Goal: Task Accomplishment & Management: Use online tool/utility

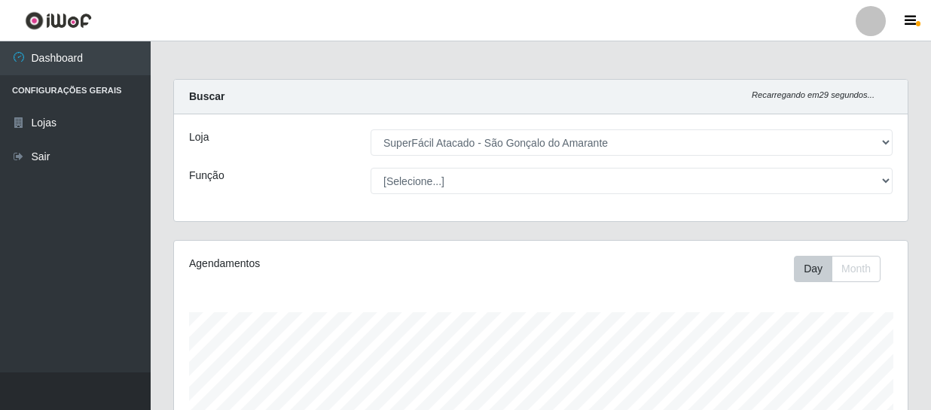
select select "408"
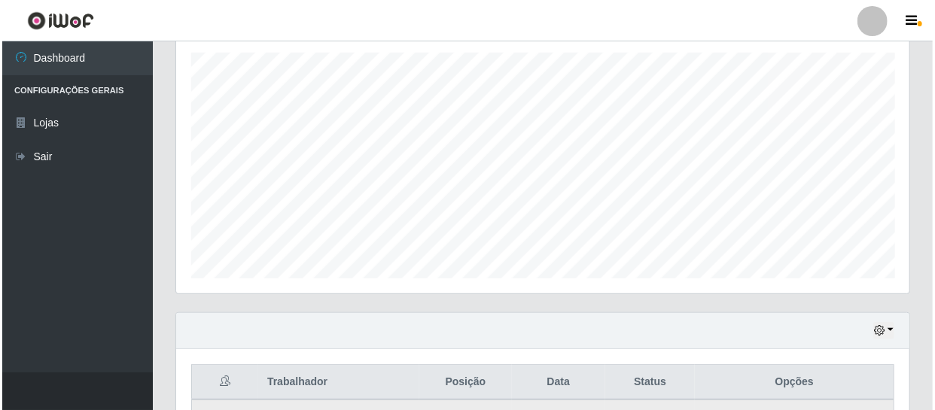
scroll to position [526, 0]
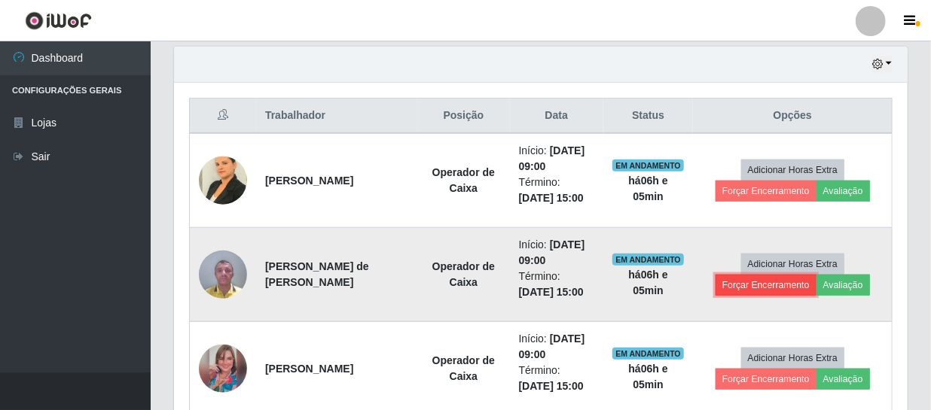
click at [738, 281] on button "Forçar Encerramento" at bounding box center [766, 285] width 101 height 21
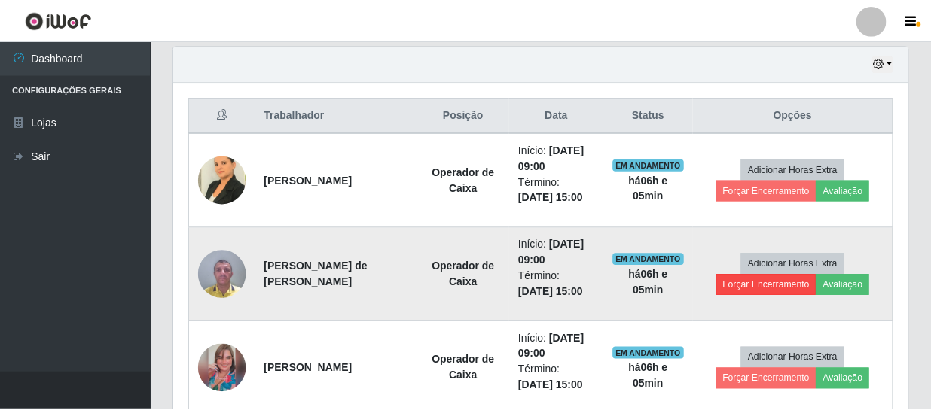
scroll to position [313, 727]
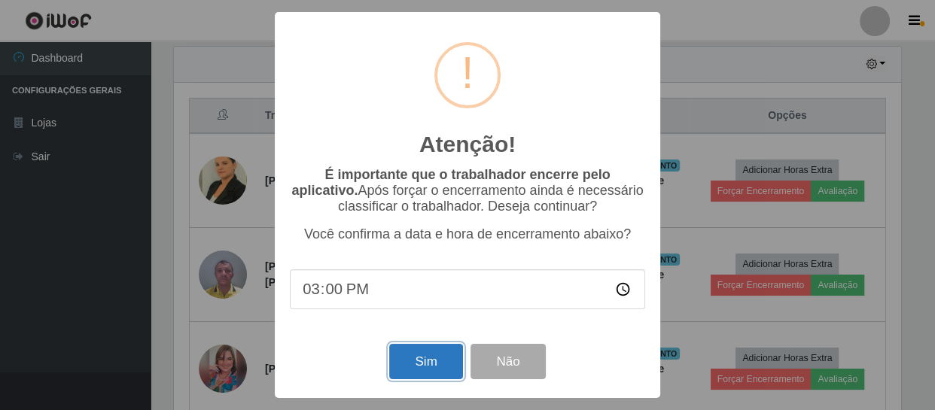
click at [452, 364] on button "Sim" at bounding box center [425, 361] width 73 height 35
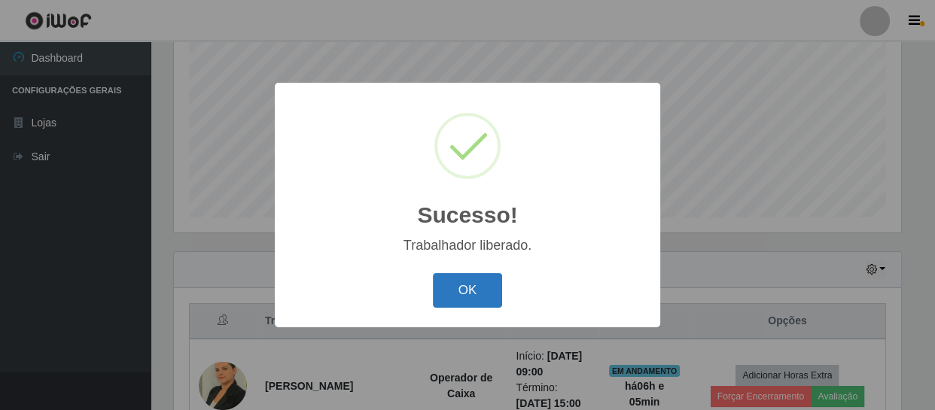
click at [466, 282] on button "OK" at bounding box center [468, 290] width 70 height 35
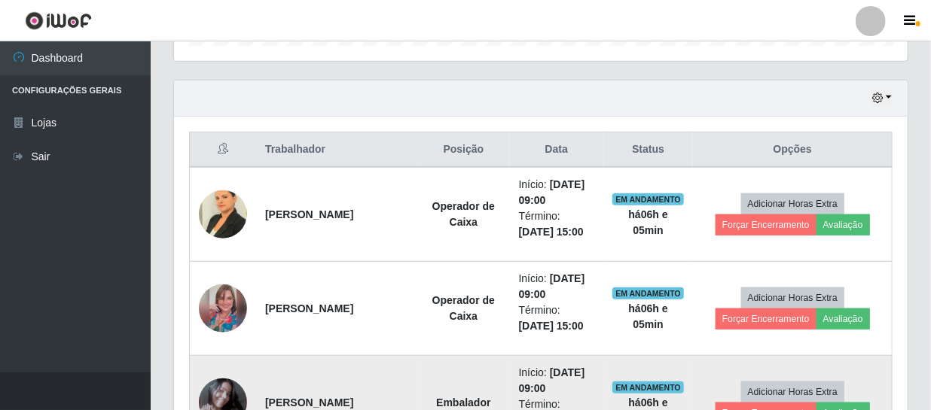
scroll to position [595, 0]
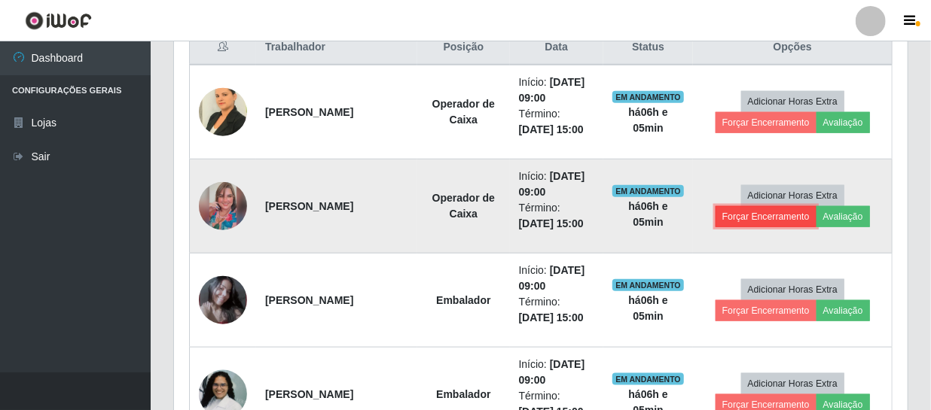
click at [778, 217] on button "Forçar Encerramento" at bounding box center [766, 216] width 101 height 21
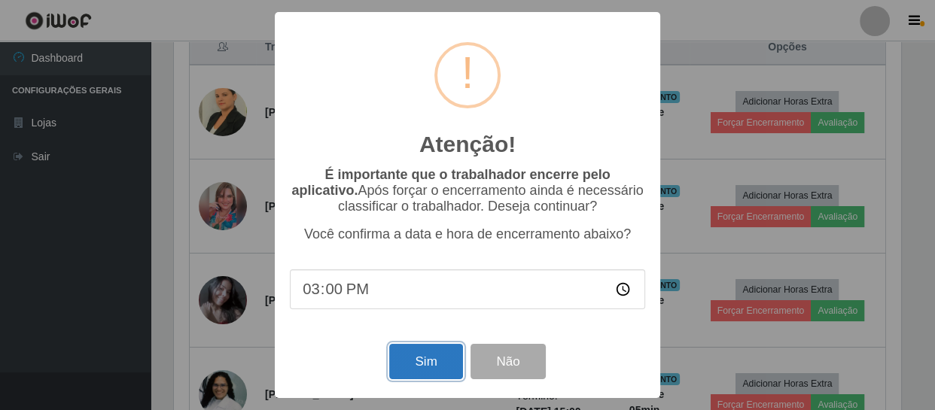
click at [420, 366] on button "Sim" at bounding box center [425, 361] width 73 height 35
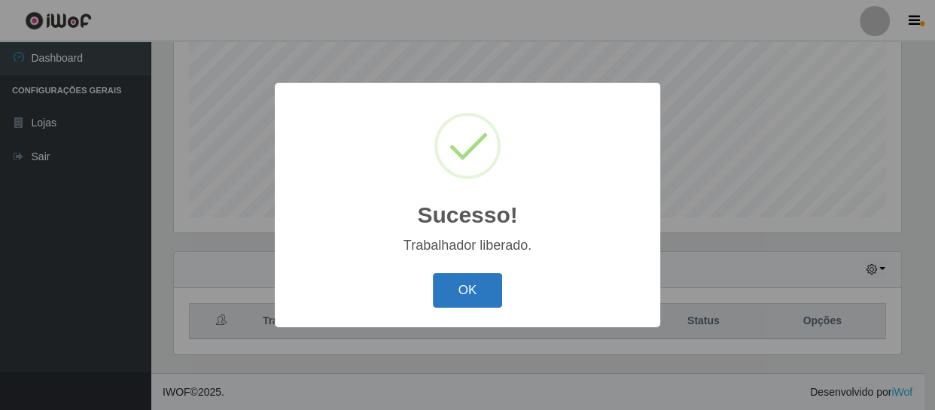
click at [466, 289] on button "OK" at bounding box center [468, 290] width 70 height 35
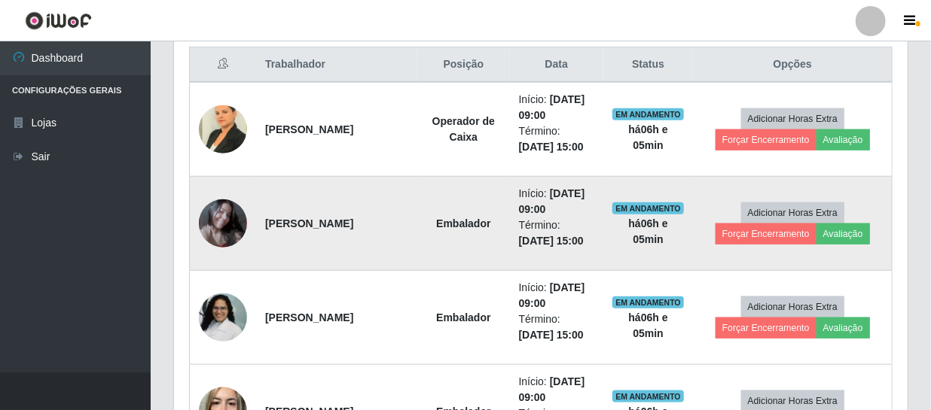
scroll to position [595, 0]
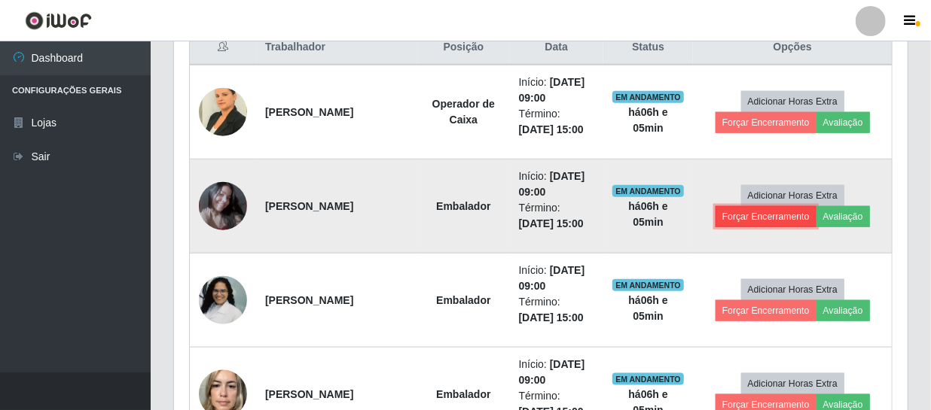
click at [761, 215] on button "Forçar Encerramento" at bounding box center [766, 216] width 101 height 21
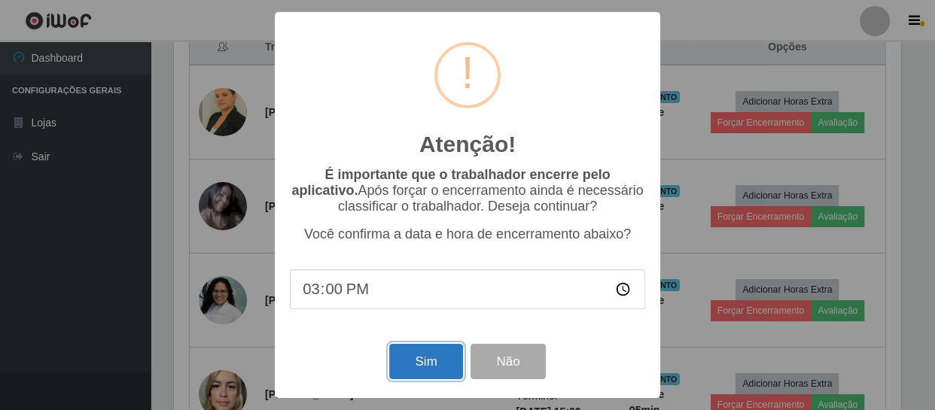
click at [435, 368] on button "Sim" at bounding box center [425, 361] width 73 height 35
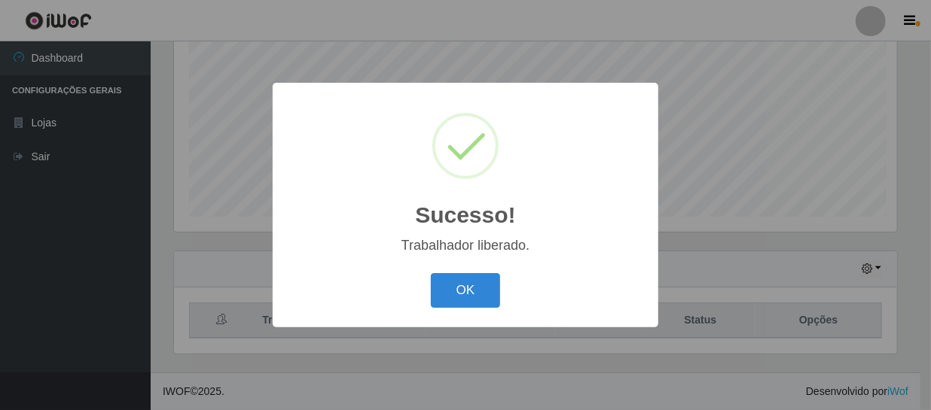
scroll to position [0, 0]
click at [453, 295] on button "OK" at bounding box center [468, 290] width 70 height 35
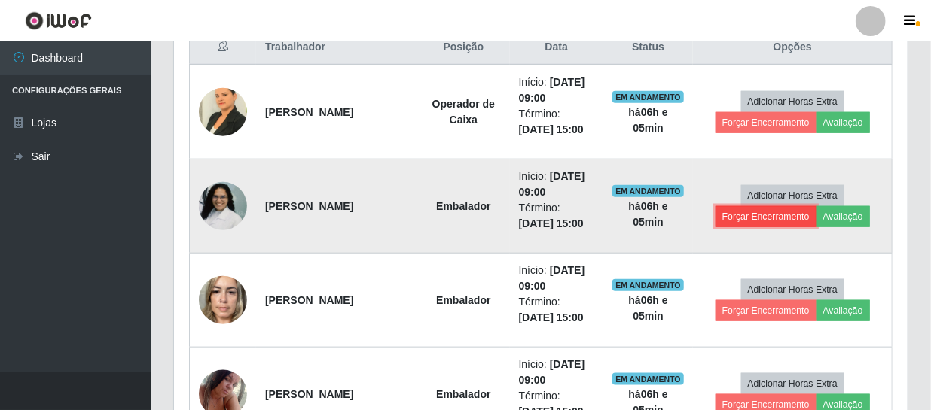
click at [768, 214] on button "Forçar Encerramento" at bounding box center [766, 216] width 101 height 21
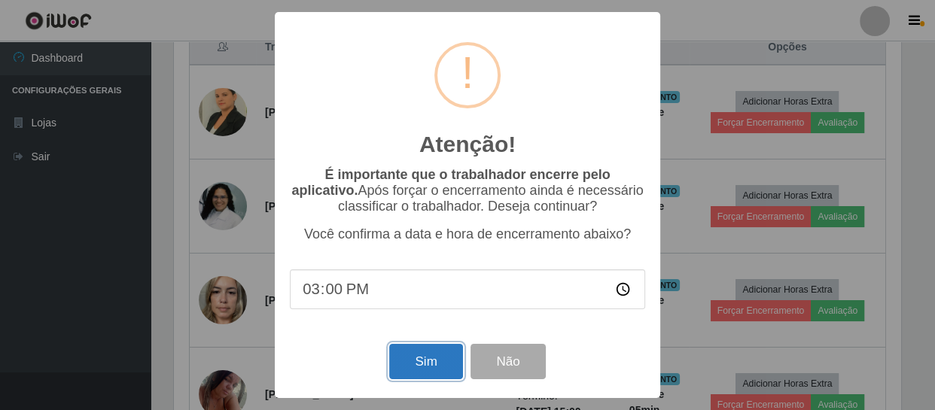
click at [423, 365] on button "Sim" at bounding box center [425, 361] width 73 height 35
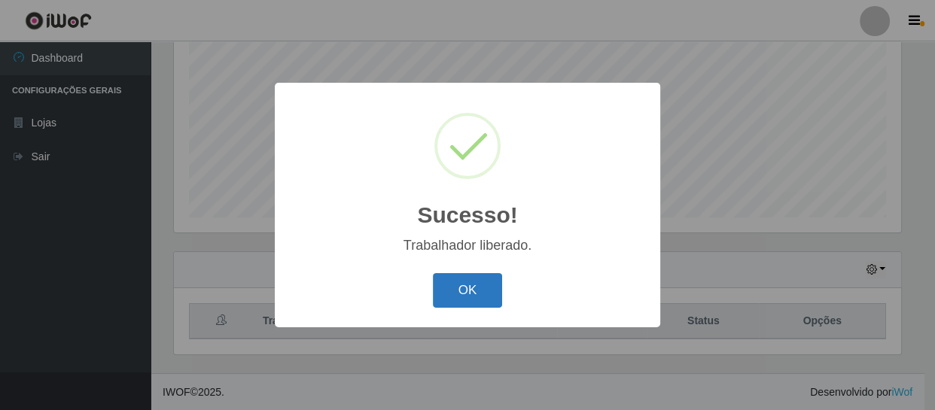
click at [463, 279] on button "OK" at bounding box center [468, 290] width 70 height 35
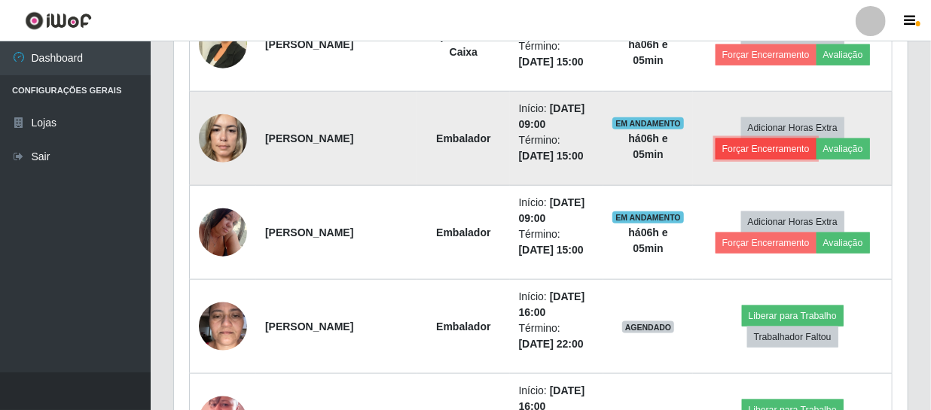
click at [805, 139] on button "Forçar Encerramento" at bounding box center [766, 149] width 101 height 21
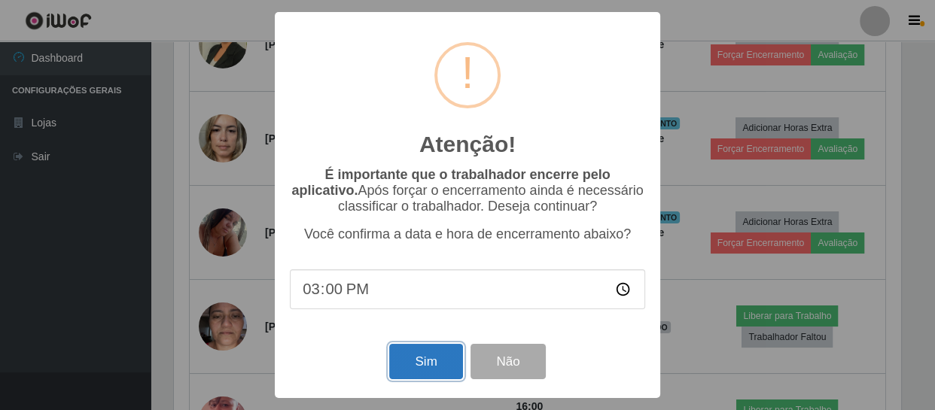
click at [413, 373] on button "Sim" at bounding box center [425, 361] width 73 height 35
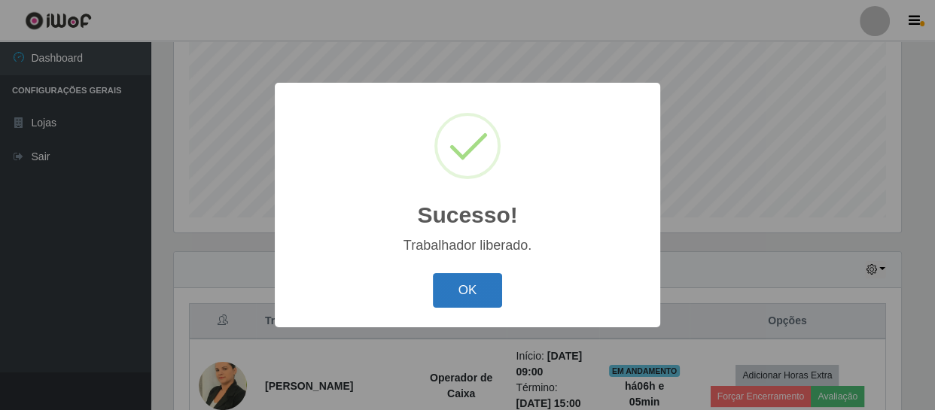
click at [476, 296] on button "OK" at bounding box center [468, 290] width 70 height 35
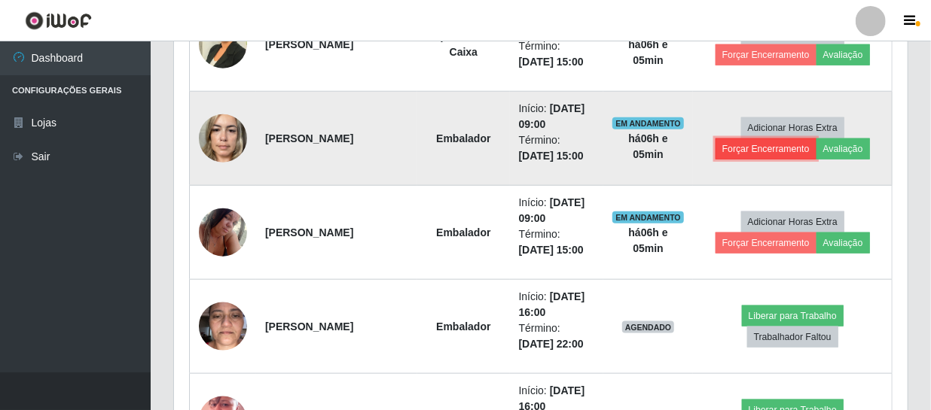
click at [776, 150] on button "Forçar Encerramento" at bounding box center [766, 149] width 101 height 21
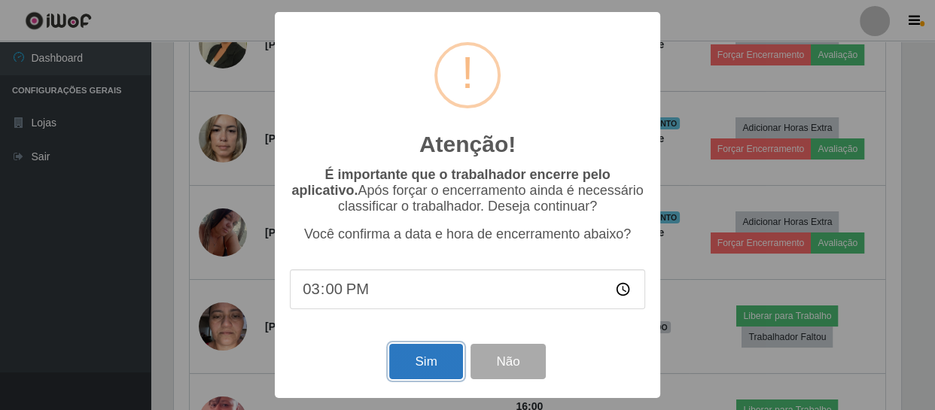
click at [453, 368] on button "Sim" at bounding box center [425, 361] width 73 height 35
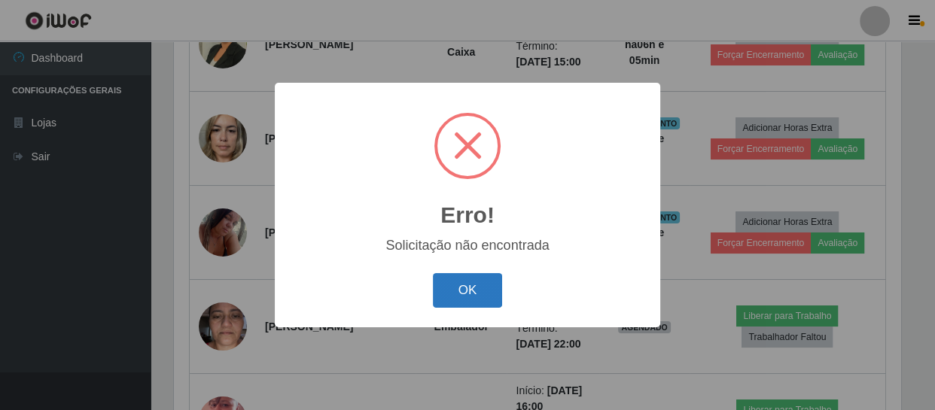
click at [463, 292] on button "OK" at bounding box center [468, 290] width 70 height 35
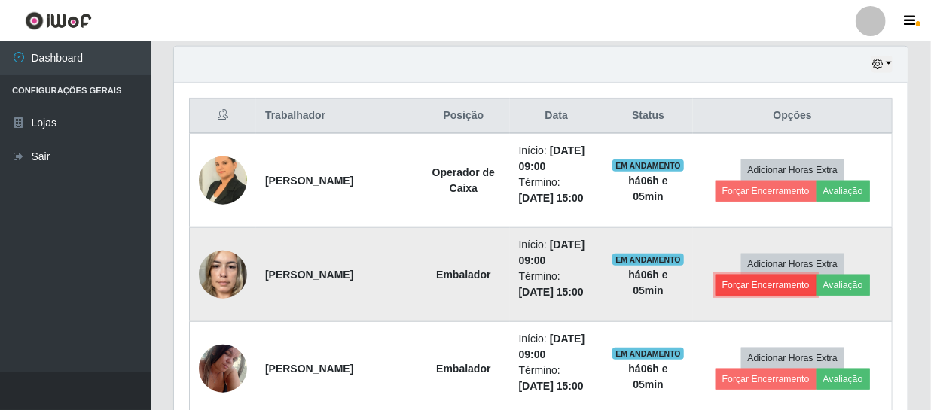
click at [740, 283] on button "Forçar Encerramento" at bounding box center [766, 285] width 101 height 21
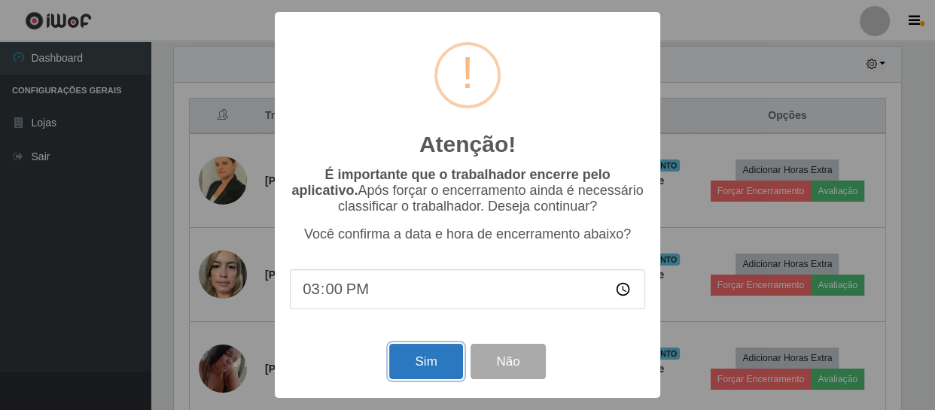
click at [411, 362] on button "Sim" at bounding box center [425, 361] width 73 height 35
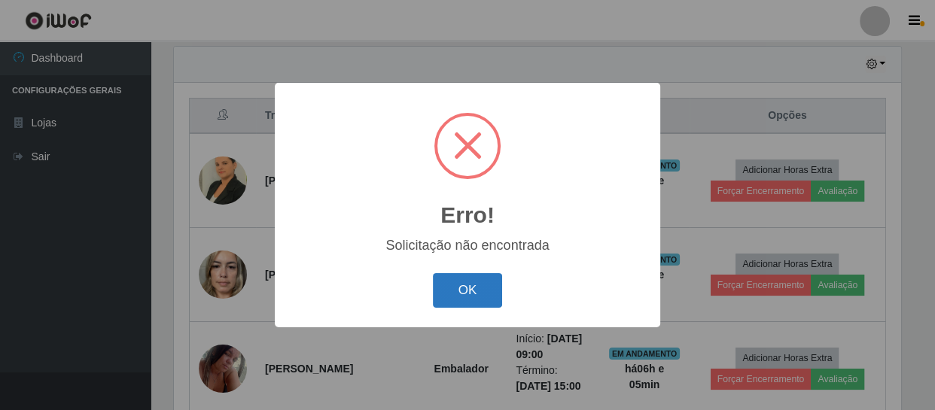
click at [441, 275] on button "OK" at bounding box center [468, 290] width 70 height 35
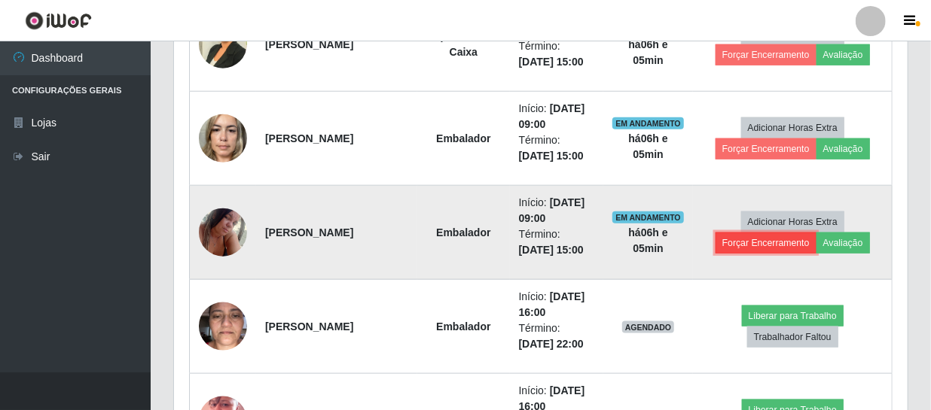
click at [757, 245] on button "Forçar Encerramento" at bounding box center [766, 243] width 101 height 21
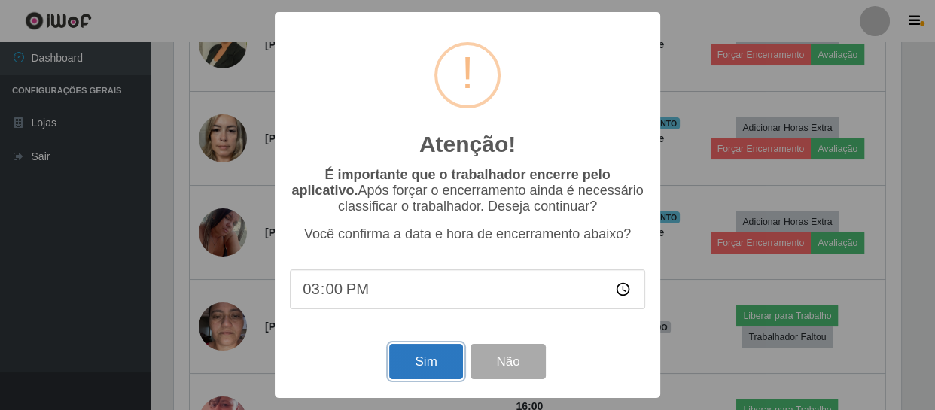
click at [417, 356] on button "Sim" at bounding box center [425, 361] width 73 height 35
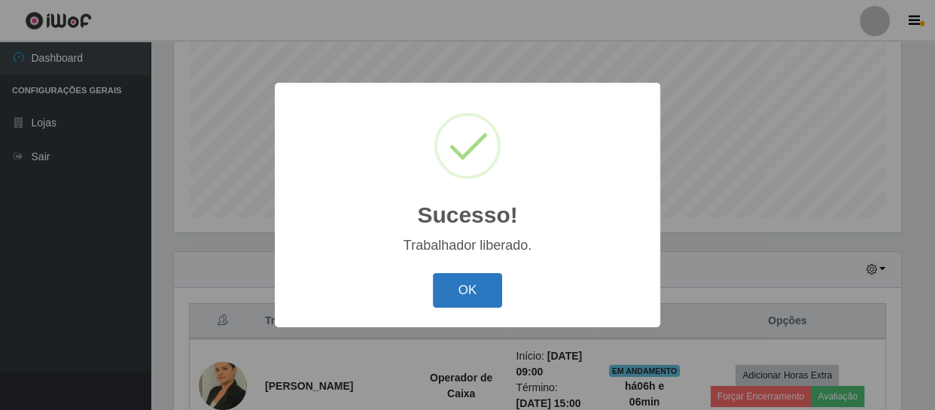
click at [463, 286] on button "OK" at bounding box center [468, 290] width 70 height 35
